Goal: Transaction & Acquisition: Purchase product/service

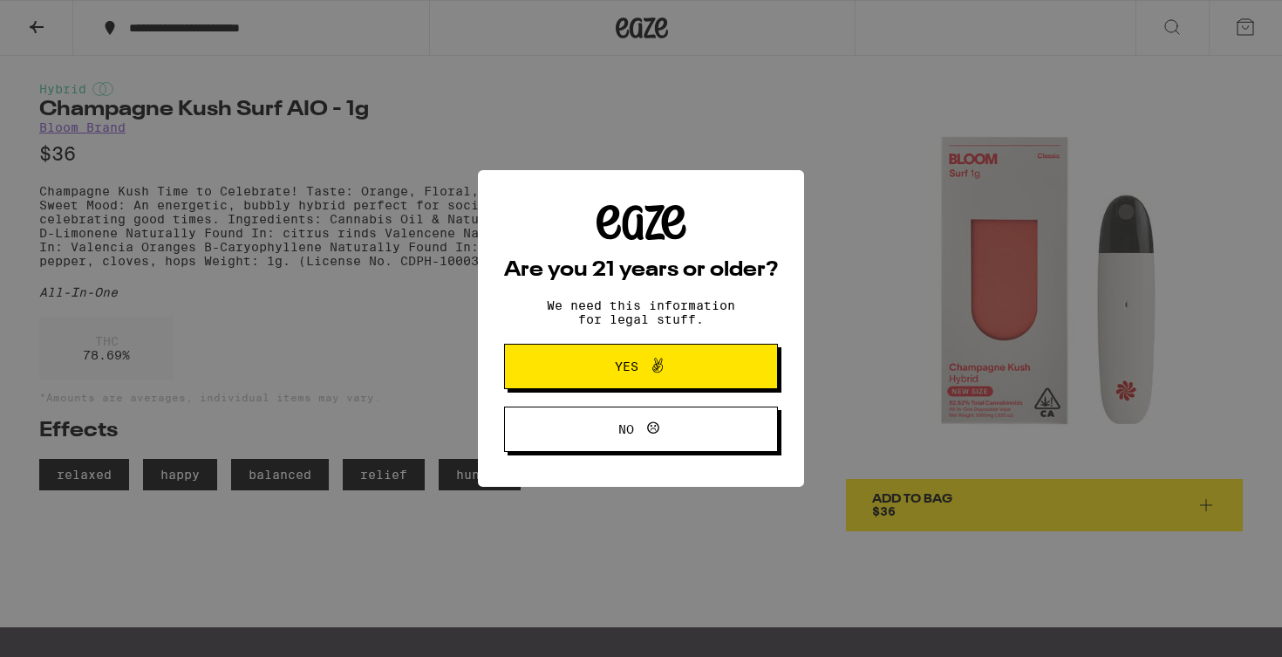
click at [580, 358] on span "Yes" at bounding box center [641, 366] width 133 height 23
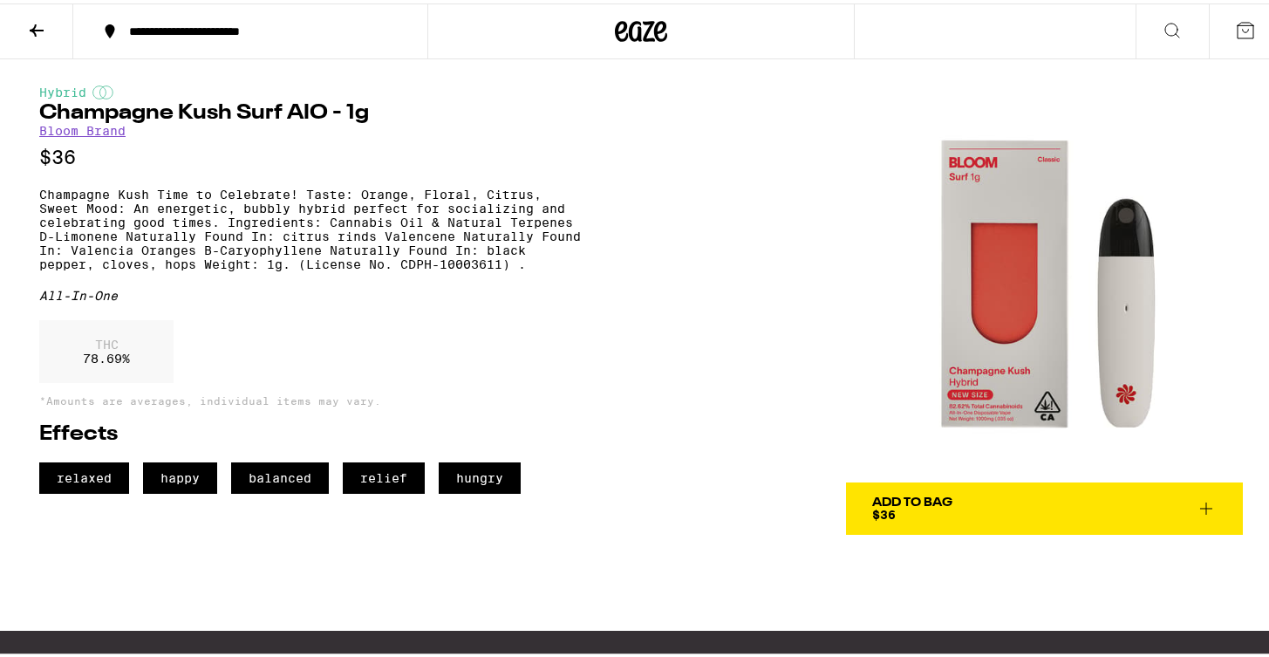
click at [133, 24] on div "**********" at bounding box center [259, 28] width 278 height 12
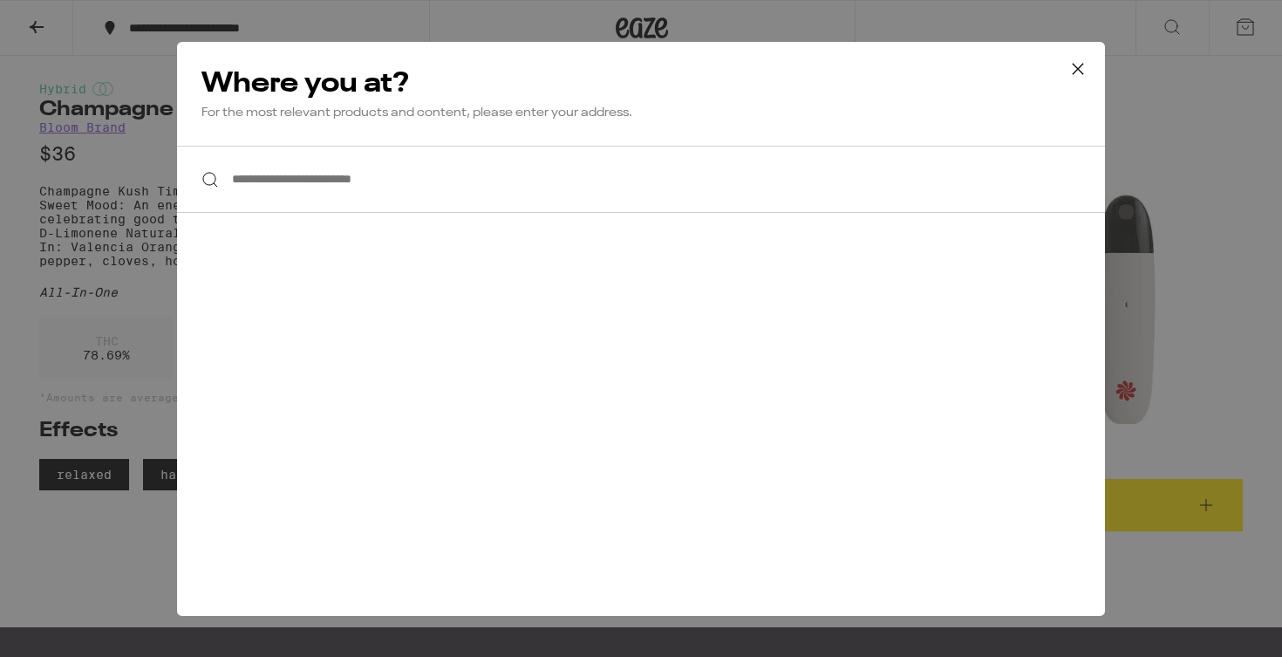
click at [1074, 67] on icon at bounding box center [1078, 69] width 26 height 26
